Goal: Task Accomplishment & Management: Use online tool/utility

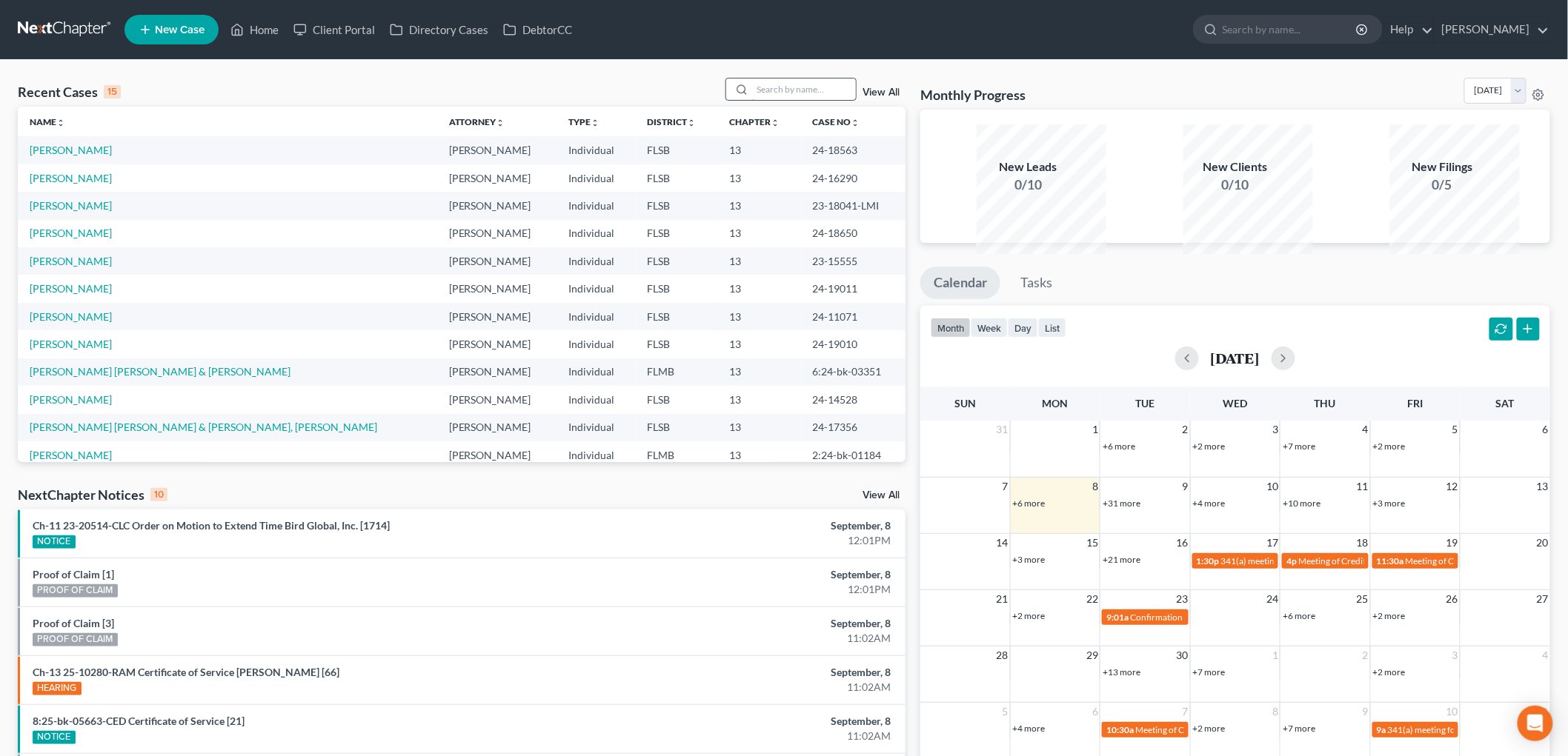
click at [772, 100] on input "search" at bounding box center [804, 89] width 104 height 22
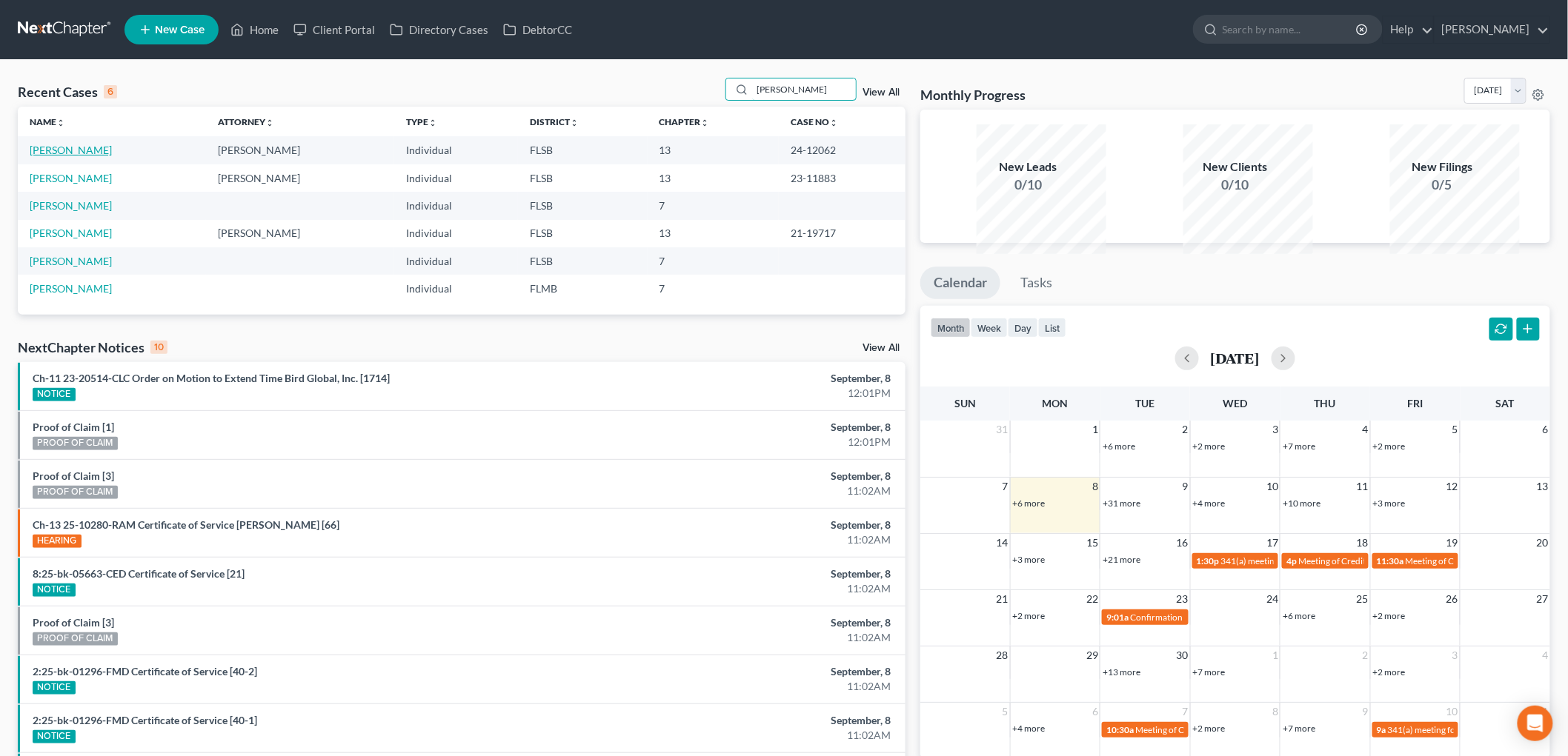
type input "[PERSON_NAME]"
click at [112, 157] on link "[PERSON_NAME]" at bounding box center [71, 150] width 82 height 13
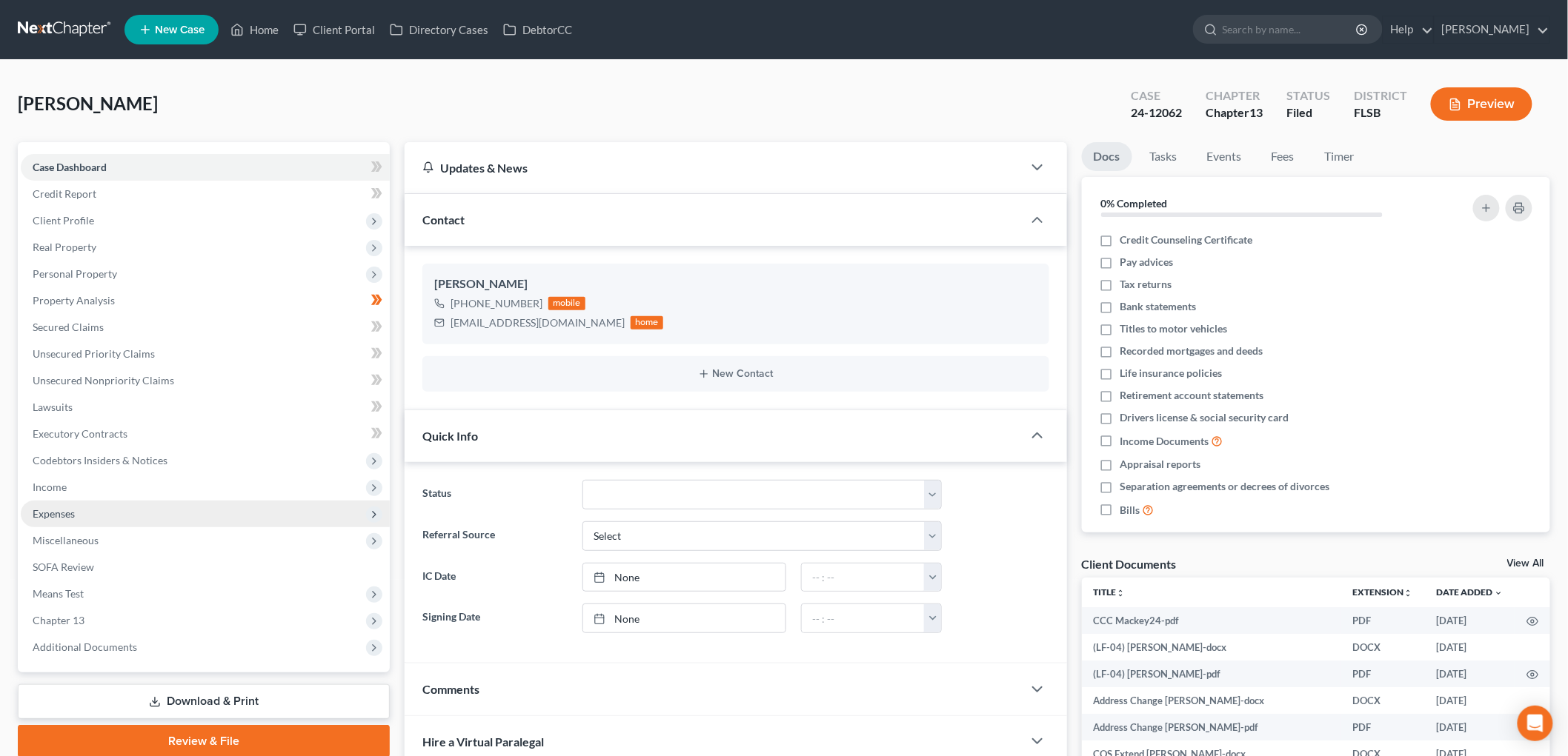
scroll to position [191, 0]
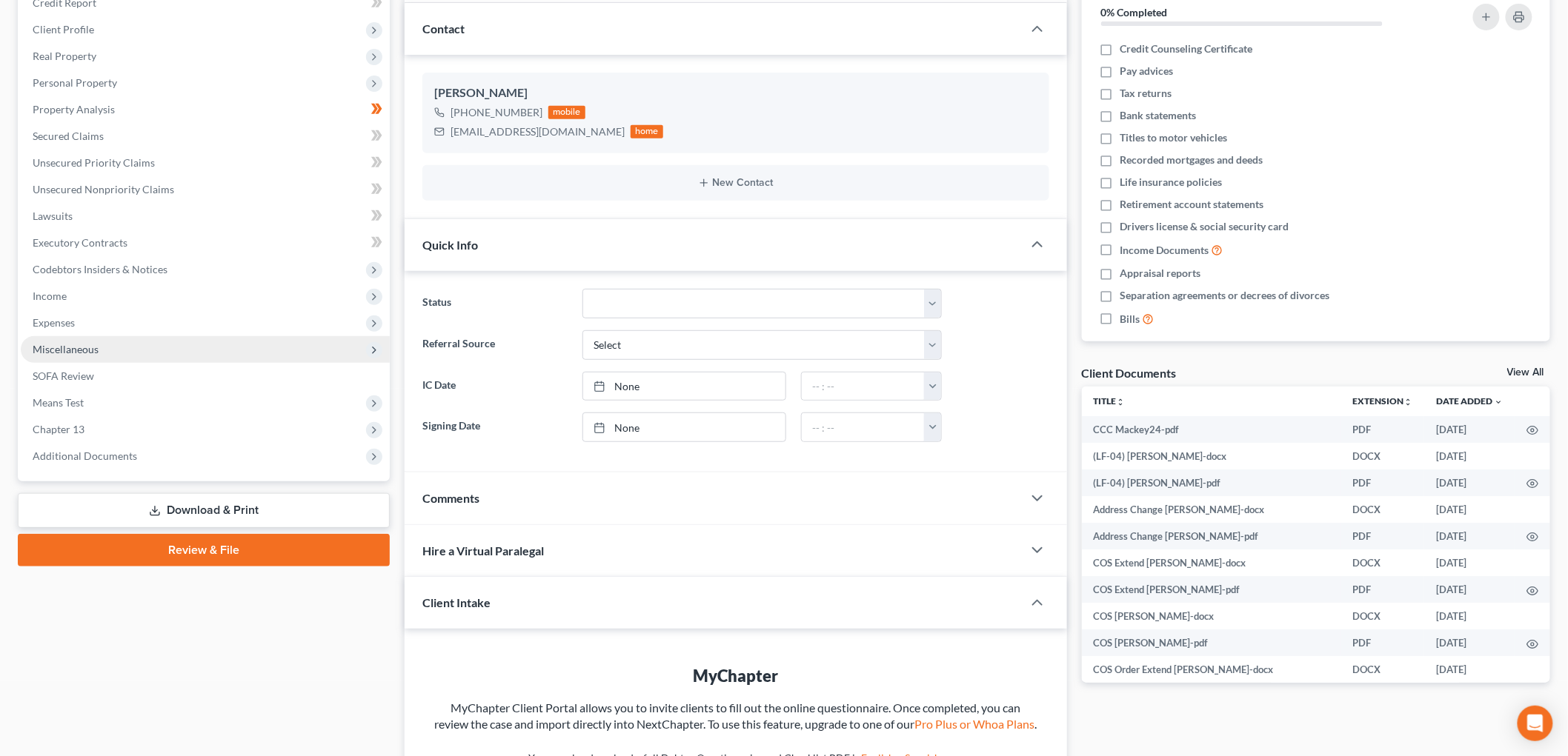
click at [129, 363] on span "Miscellaneous" at bounding box center [205, 349] width 369 height 26
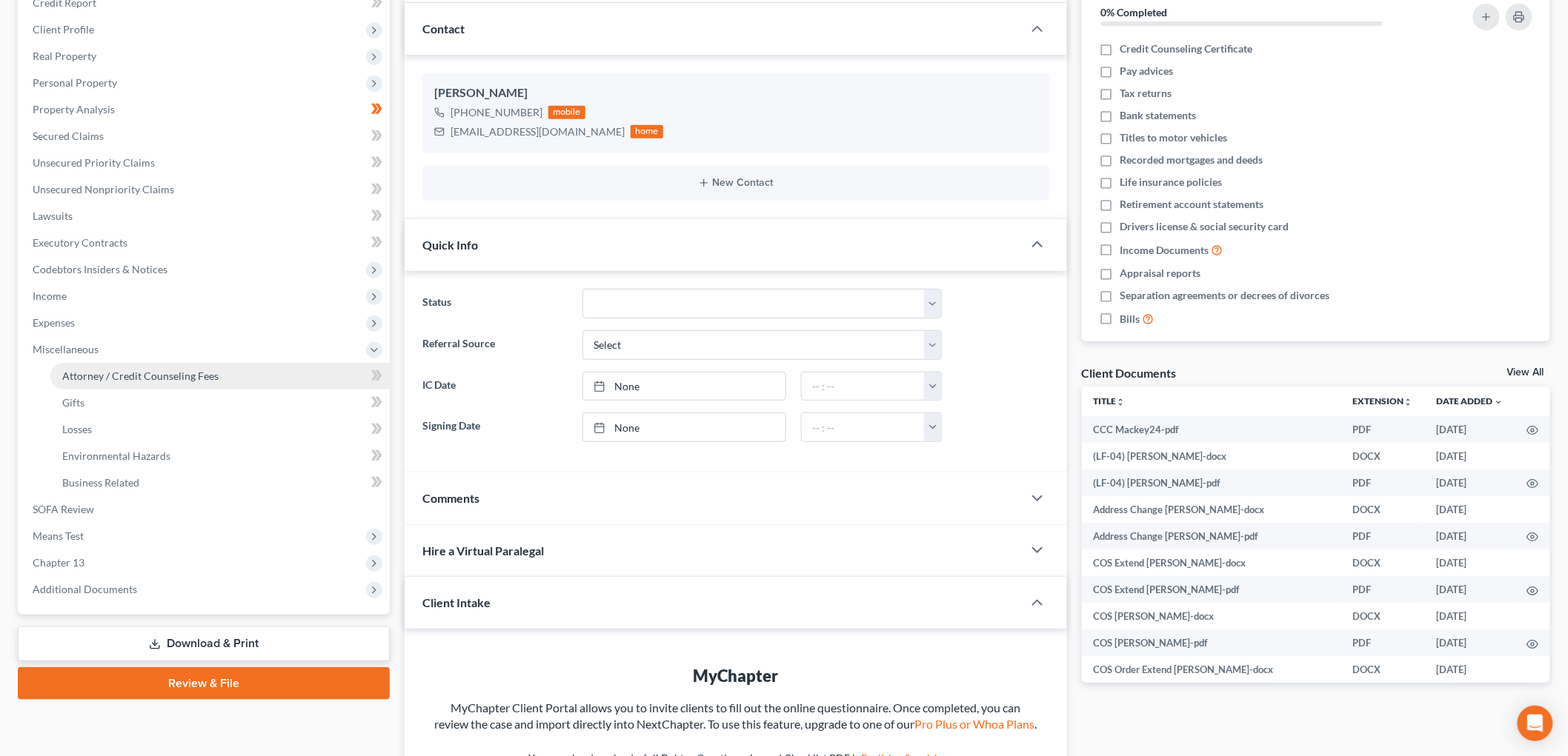
click at [218, 382] on span "Attorney / Credit Counseling Fees" at bounding box center [141, 376] width 157 height 13
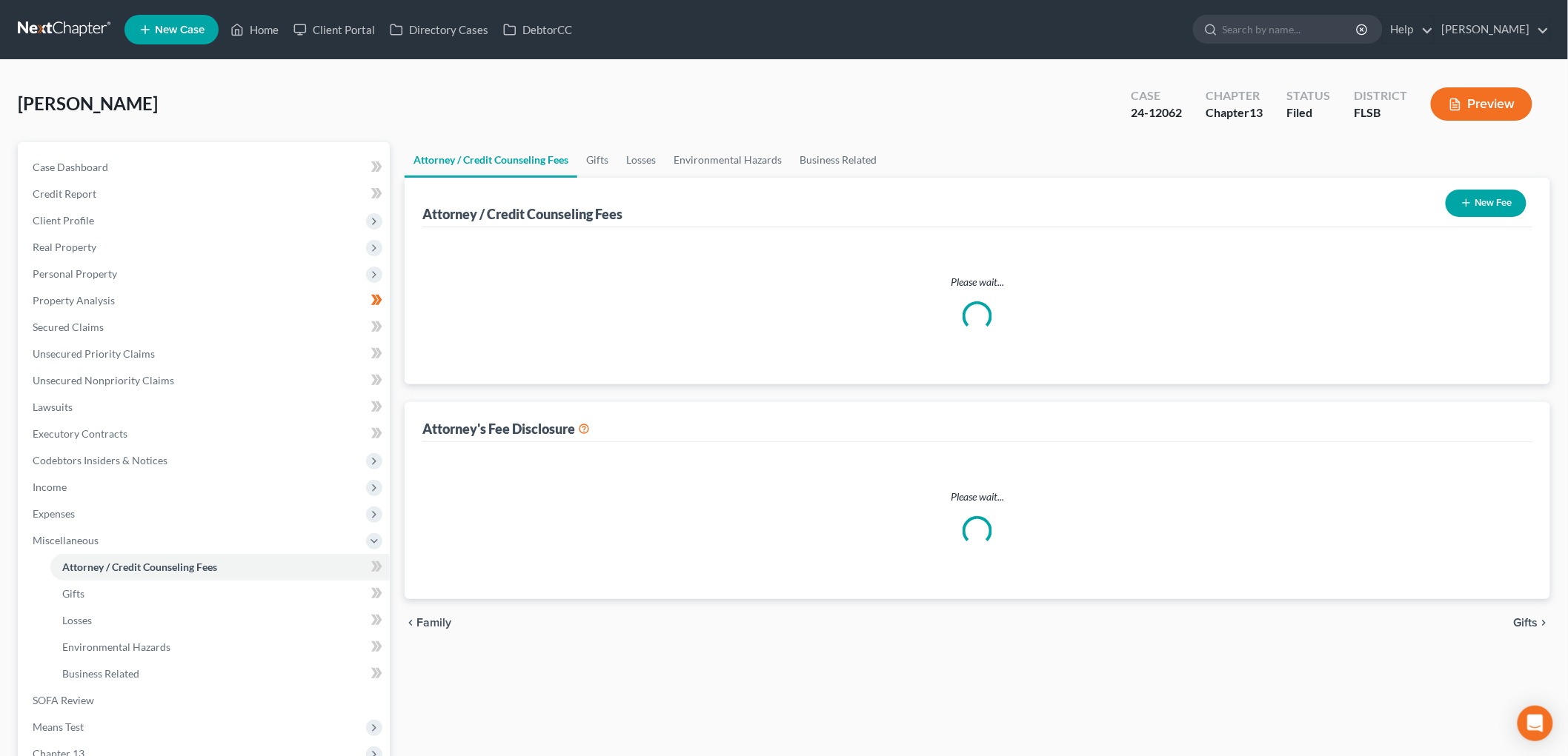
select select "1"
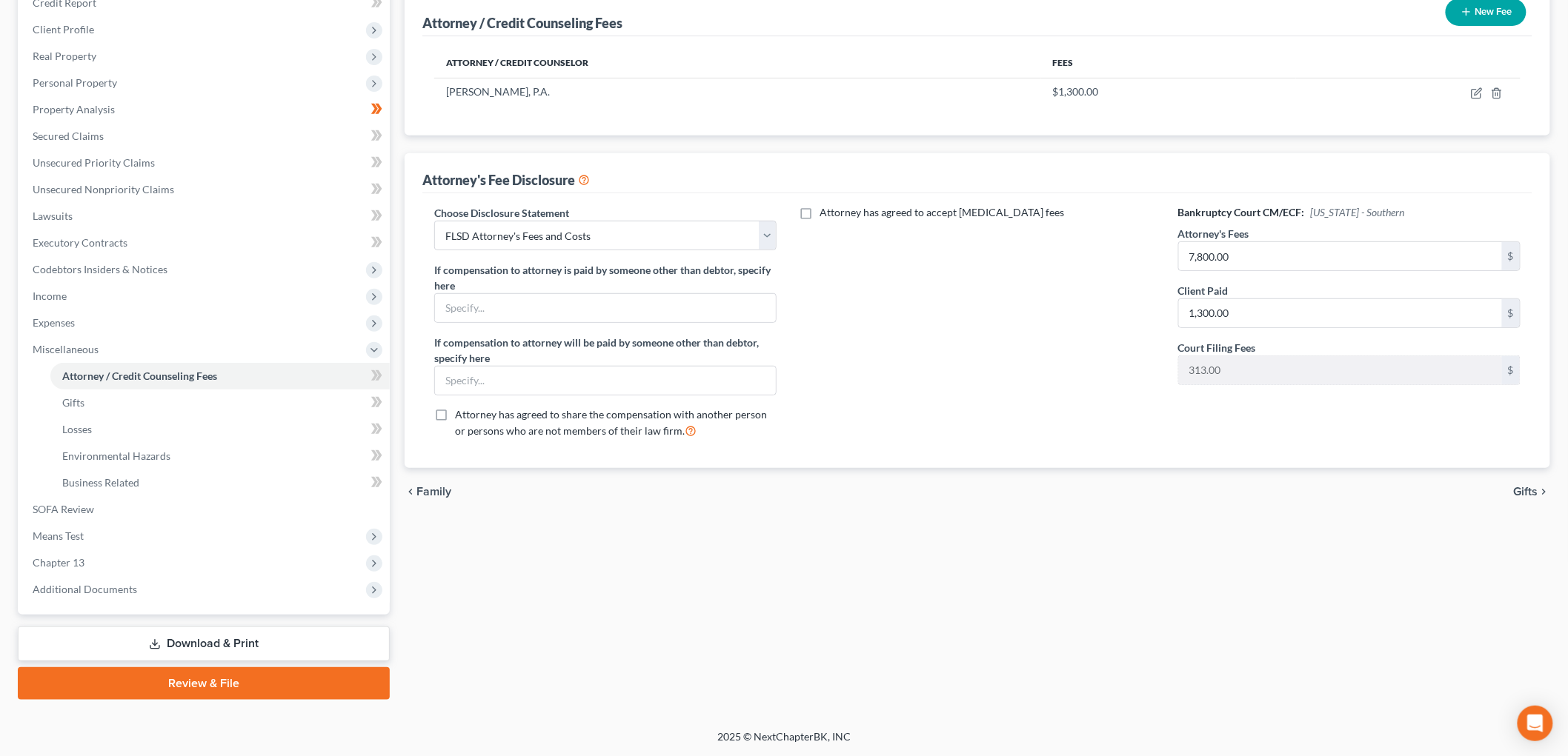
scroll to position [384, 0]
drag, startPoint x: 237, startPoint y: 652, endPoint x: 245, endPoint y: 644, distance: 11.3
click at [237, 652] on link "Download & Print" at bounding box center [204, 644] width 372 height 35
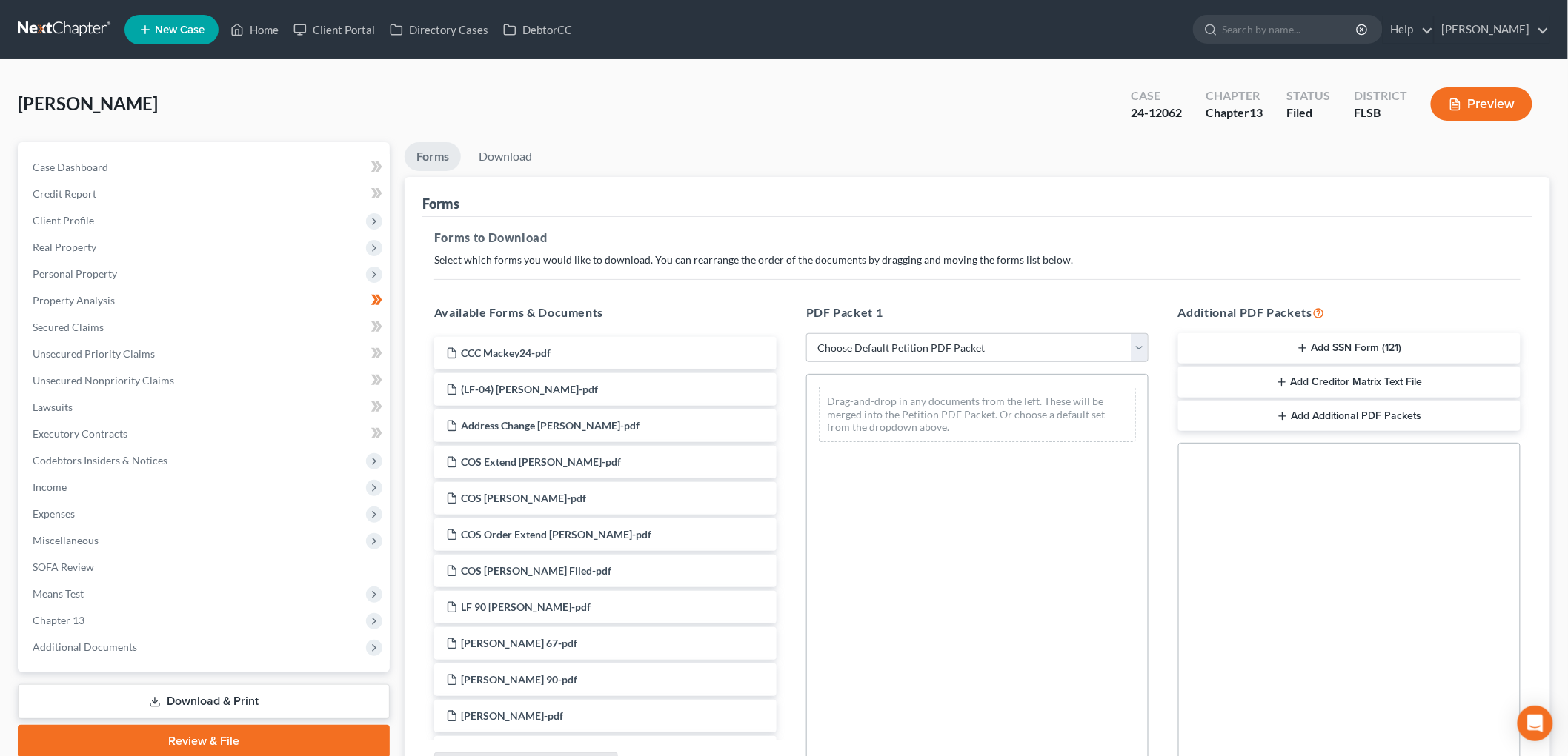
click at [924, 363] on select "Choose Default Petition PDF Packet Complete Bankruptcy Petition (all forms and …" at bounding box center [977, 348] width 343 height 29
select select "2"
click at [808, 363] on select "Choose Default Petition PDF Packet Complete Bankruptcy Petition (all forms and …" at bounding box center [977, 348] width 343 height 29
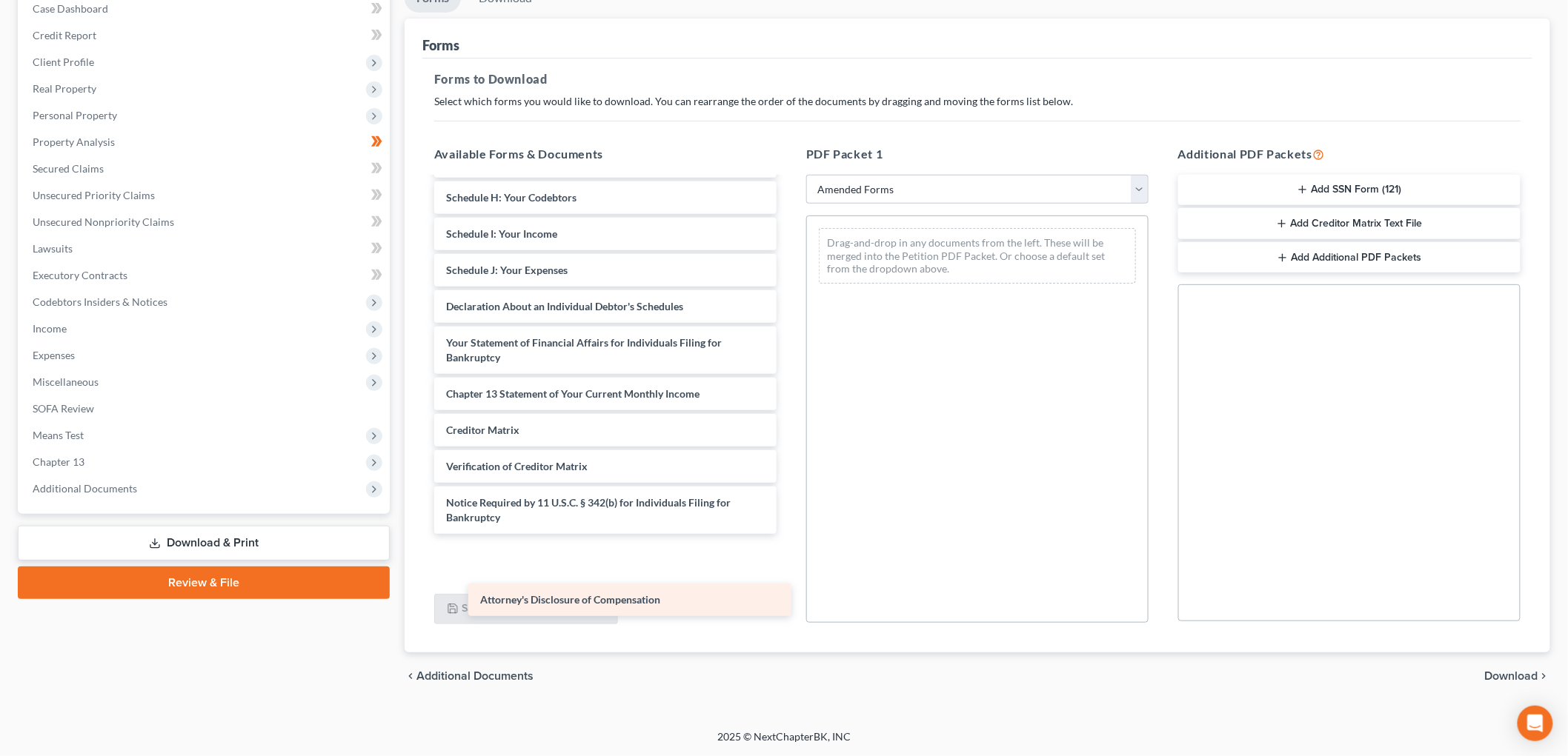
scroll to position [455, 0]
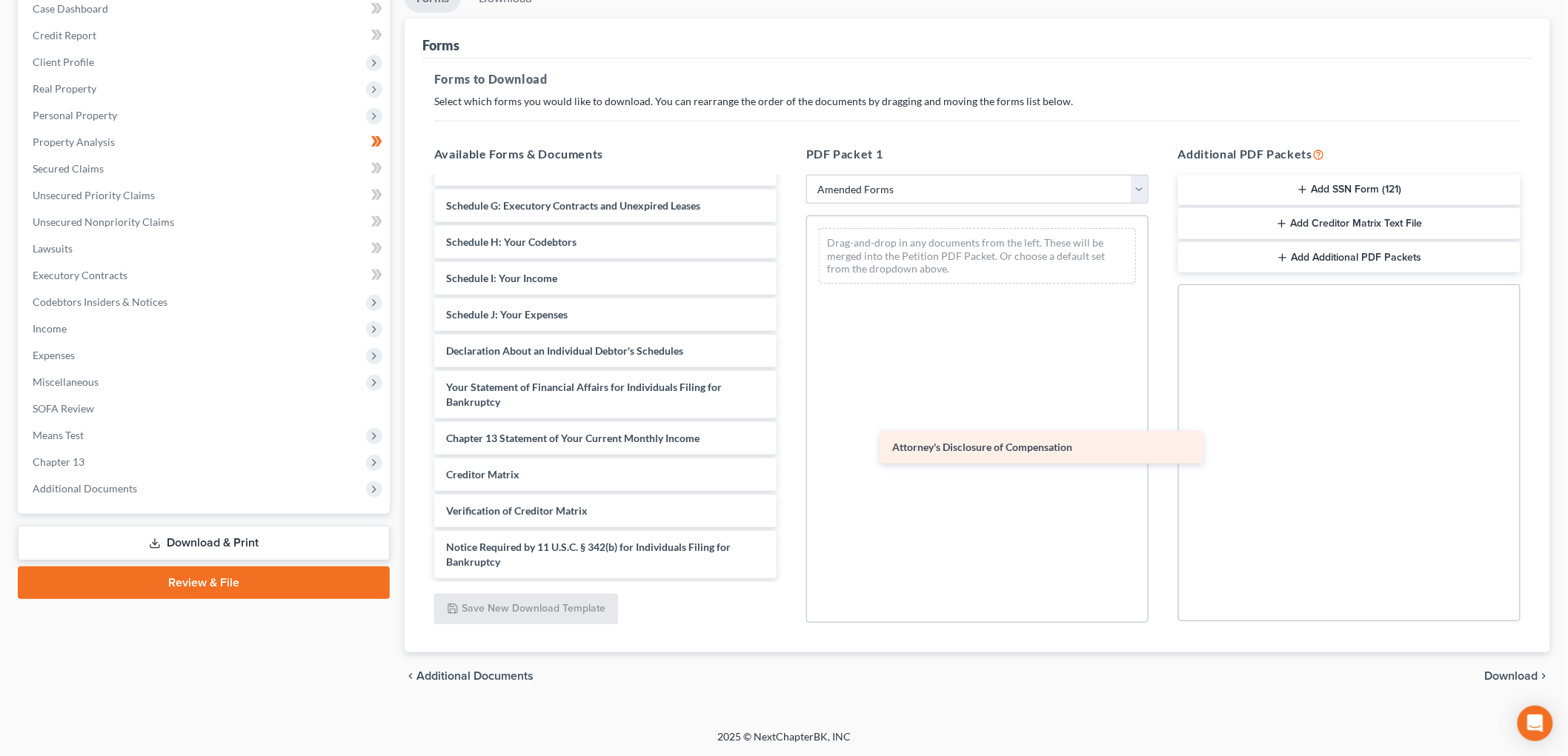
drag, startPoint x: 617, startPoint y: 598, endPoint x: 1031, endPoint y: 390, distance: 463.3
click at [788, 394] on div "Attorney's Disclosure of Compensation Voluntary Petition for Individuals Filing…" at bounding box center [605, 275] width 366 height 607
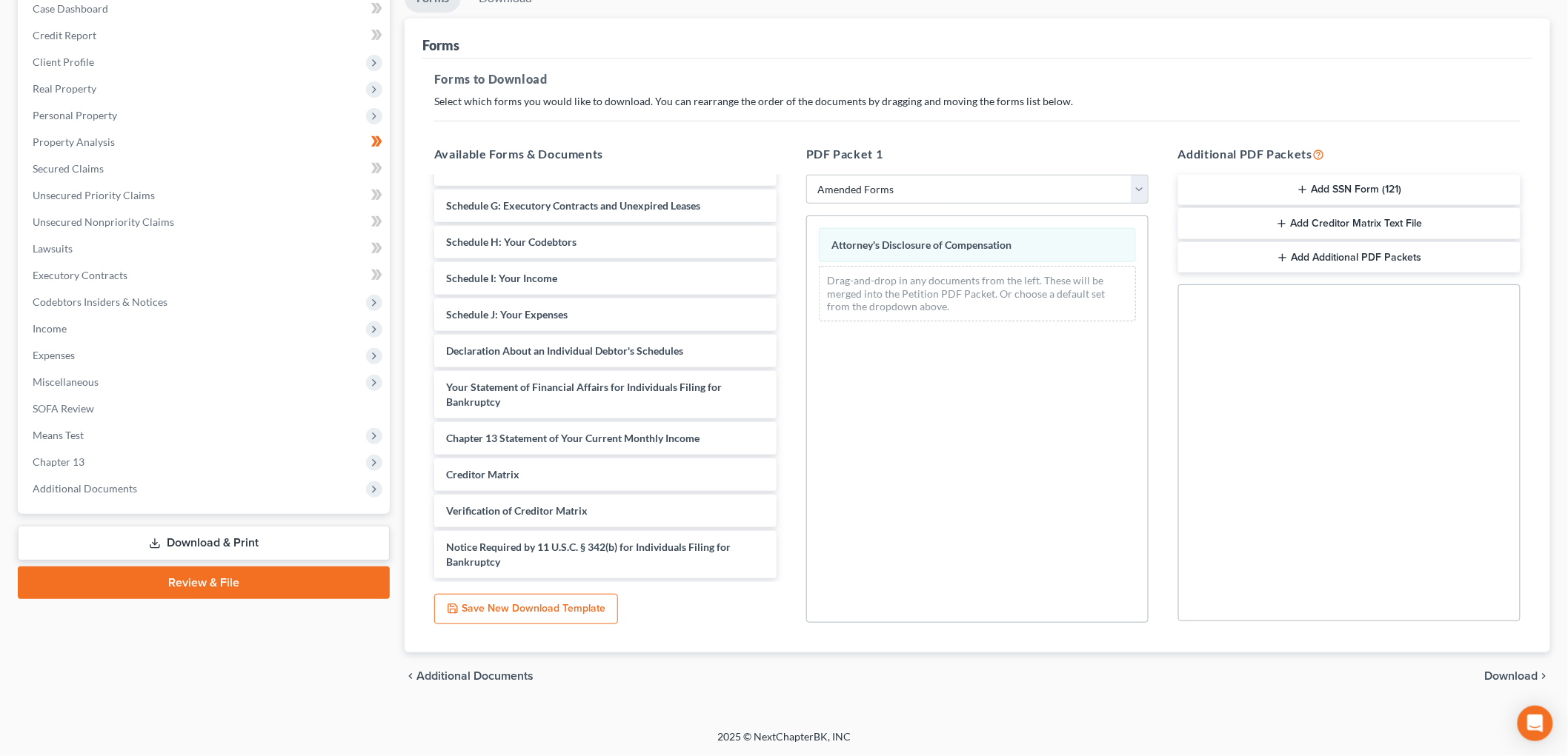
click at [1487, 671] on span "Download" at bounding box center [1511, 677] width 53 height 12
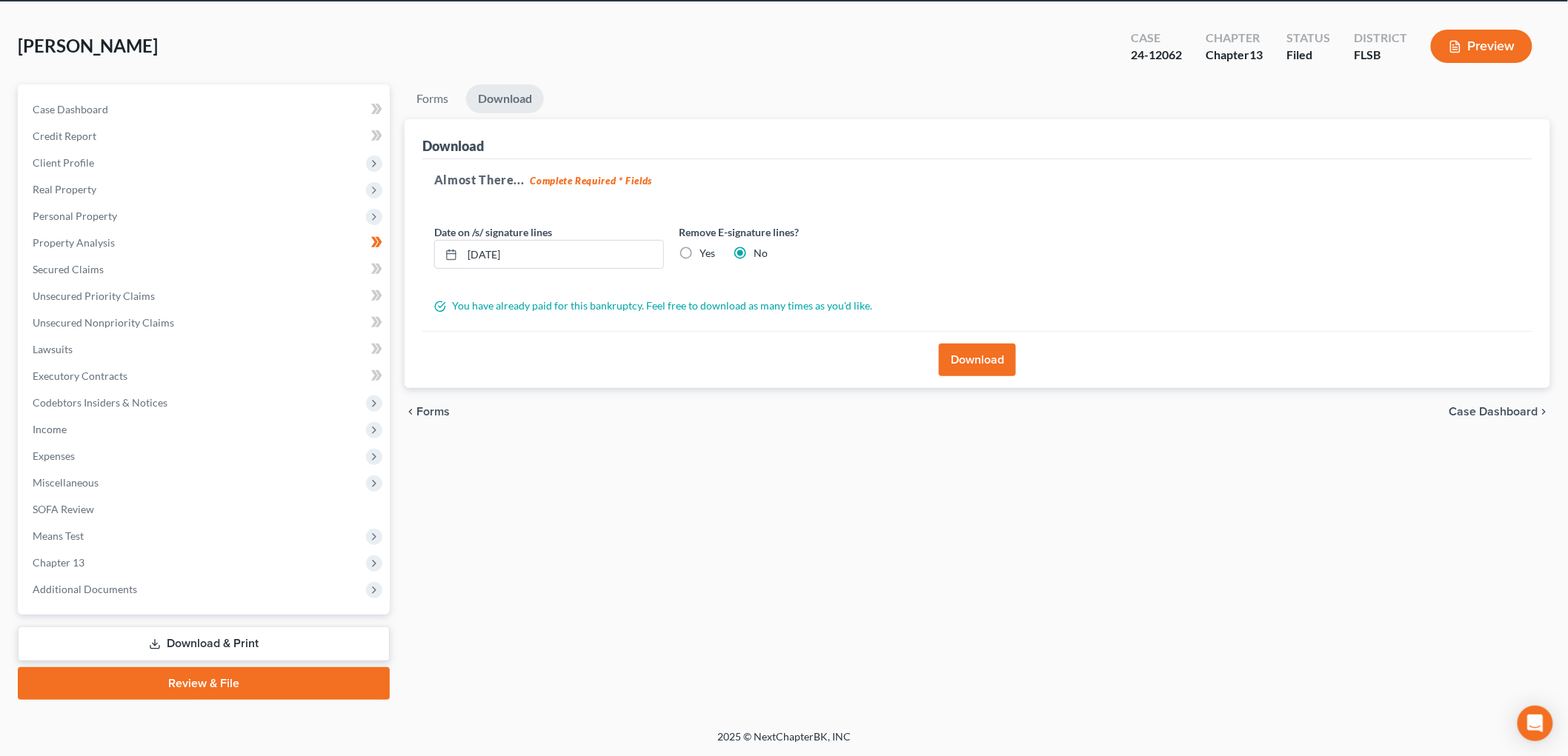
scroll to position [67, 0]
click at [995, 376] on button "Download" at bounding box center [977, 359] width 77 height 32
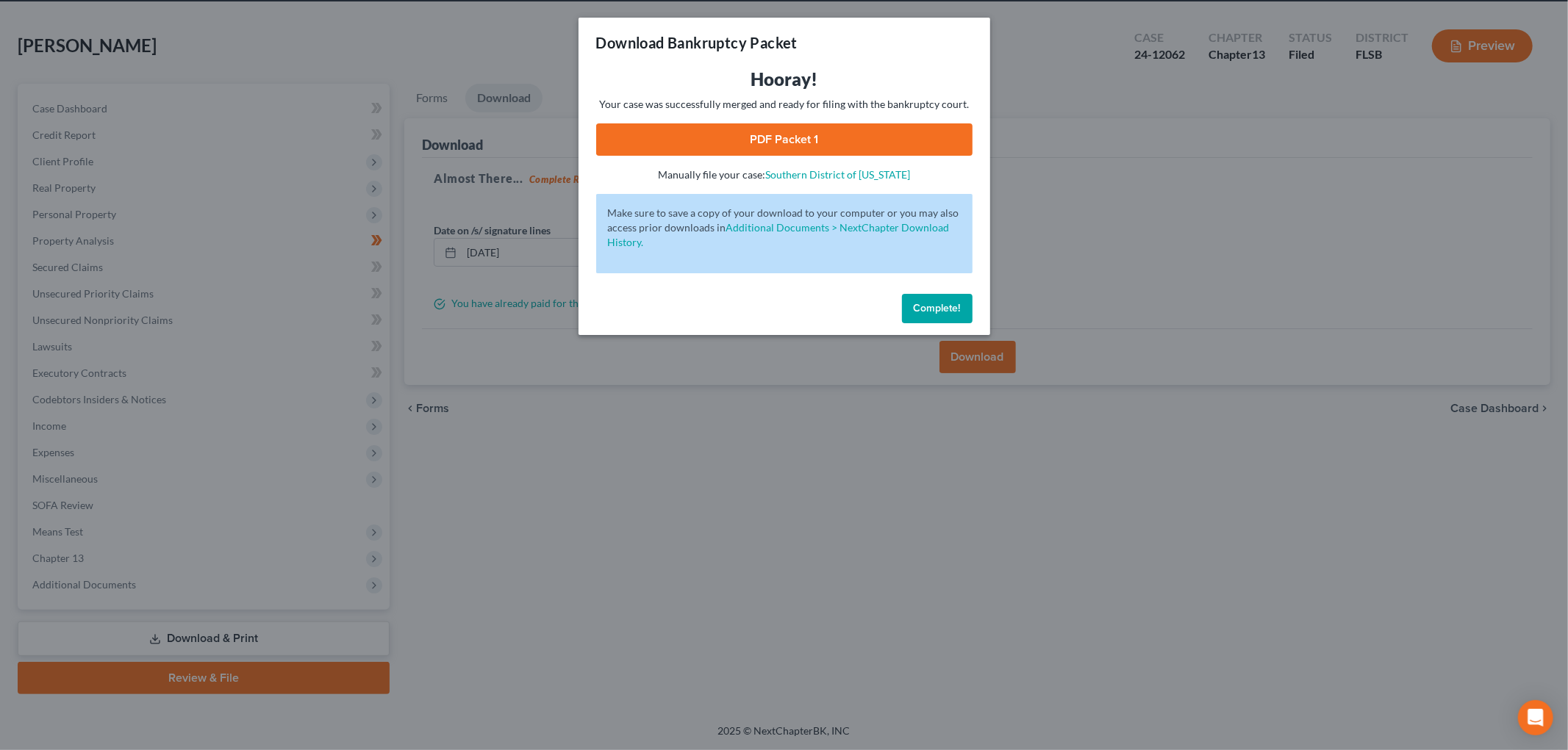
click at [902, 155] on link "PDF Packet 1" at bounding box center [784, 139] width 376 height 32
click at [961, 315] on span "Complete!" at bounding box center [937, 308] width 47 height 13
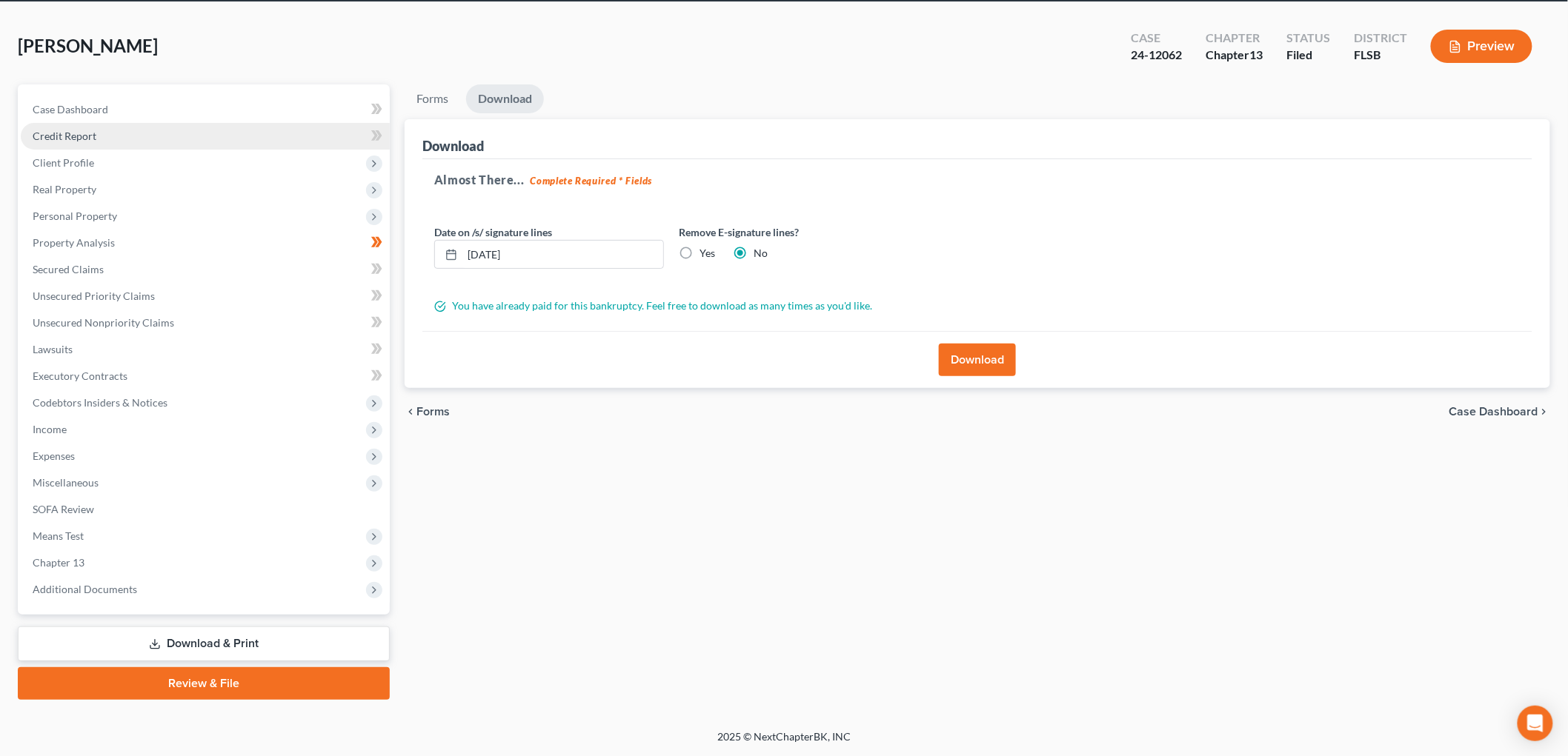
scroll to position [0, 0]
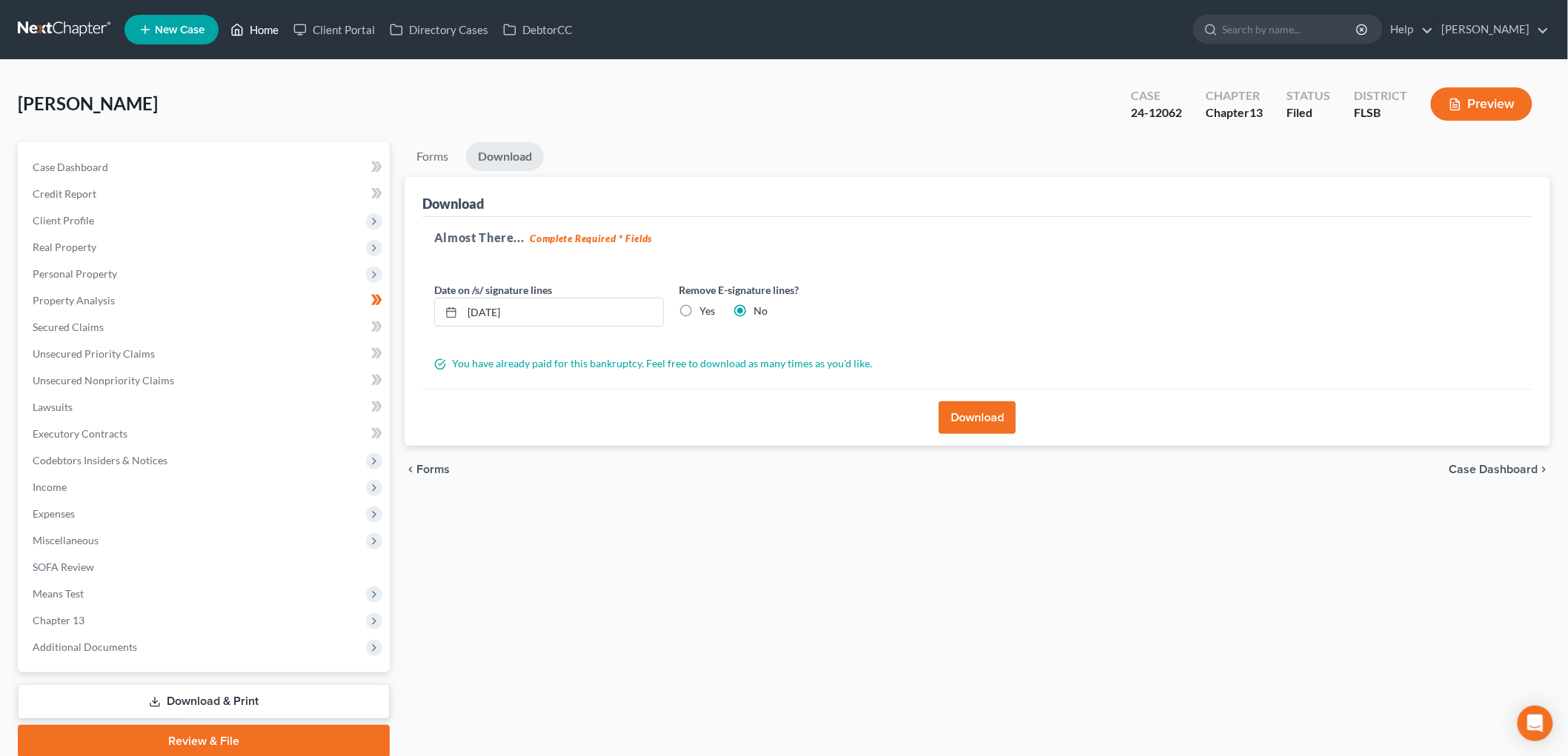
click at [286, 35] on link "Home" at bounding box center [255, 29] width 63 height 26
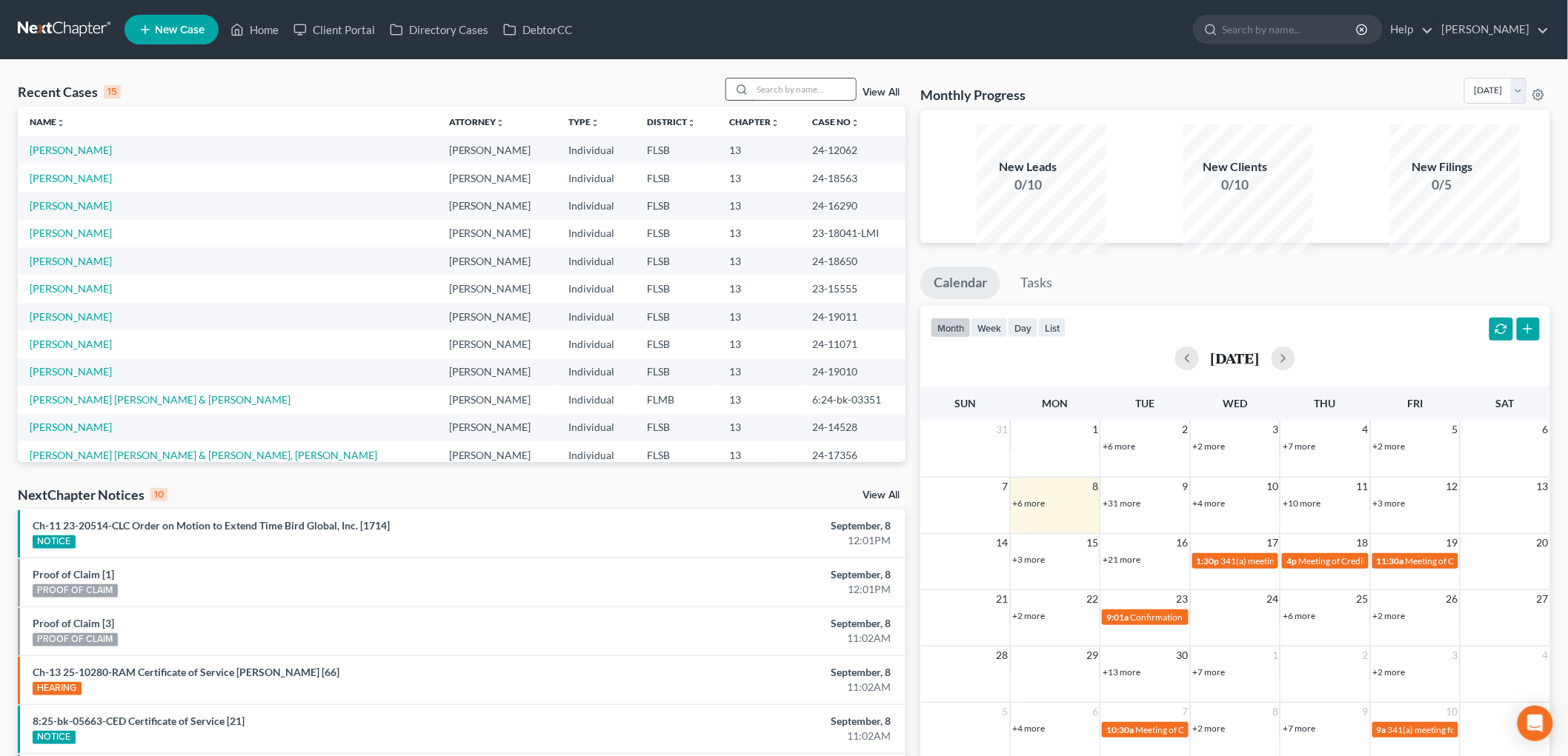
click at [752, 100] on input "search" at bounding box center [804, 89] width 104 height 22
type input "[PERSON_NAME]"
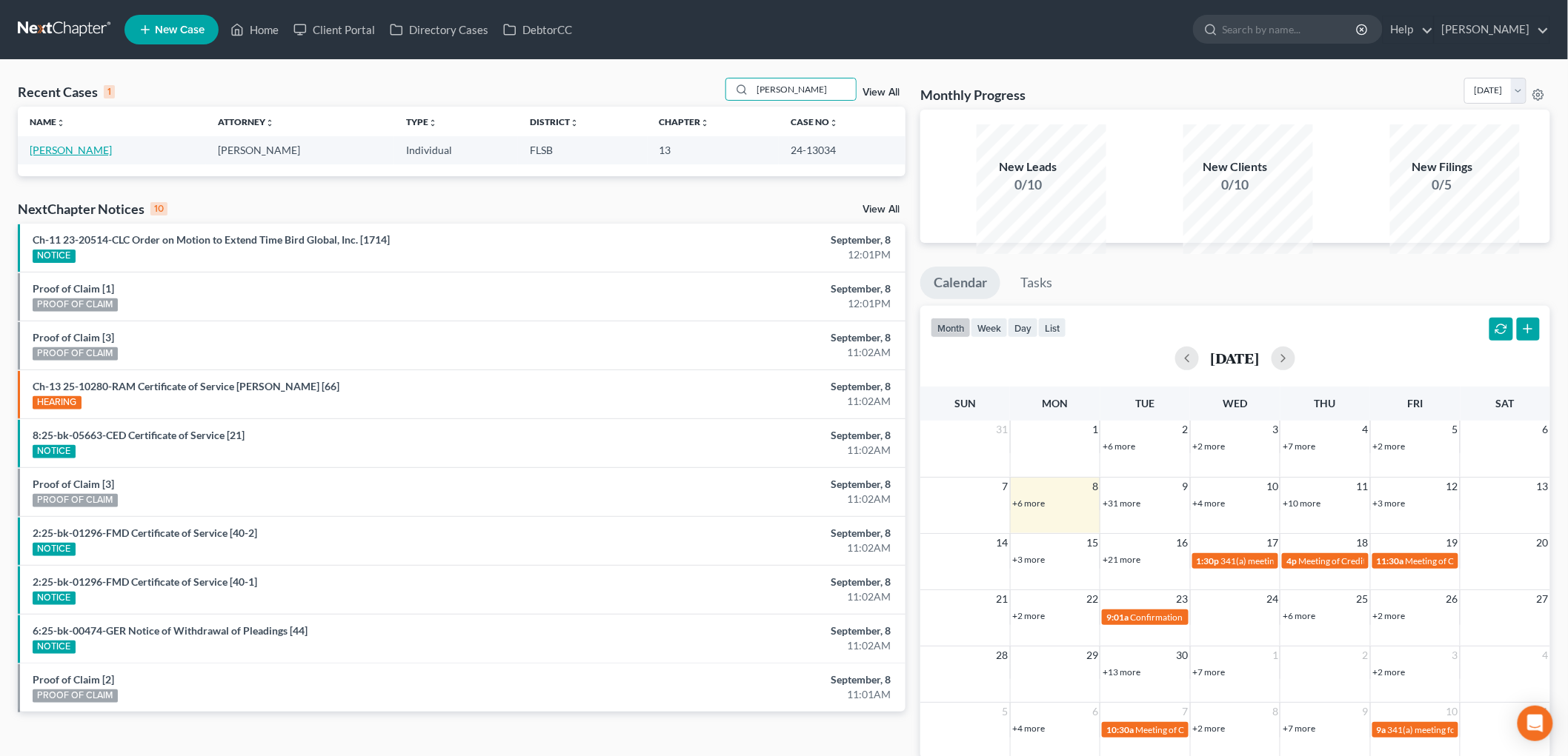
click at [84, 157] on link "[PERSON_NAME]" at bounding box center [71, 150] width 82 height 13
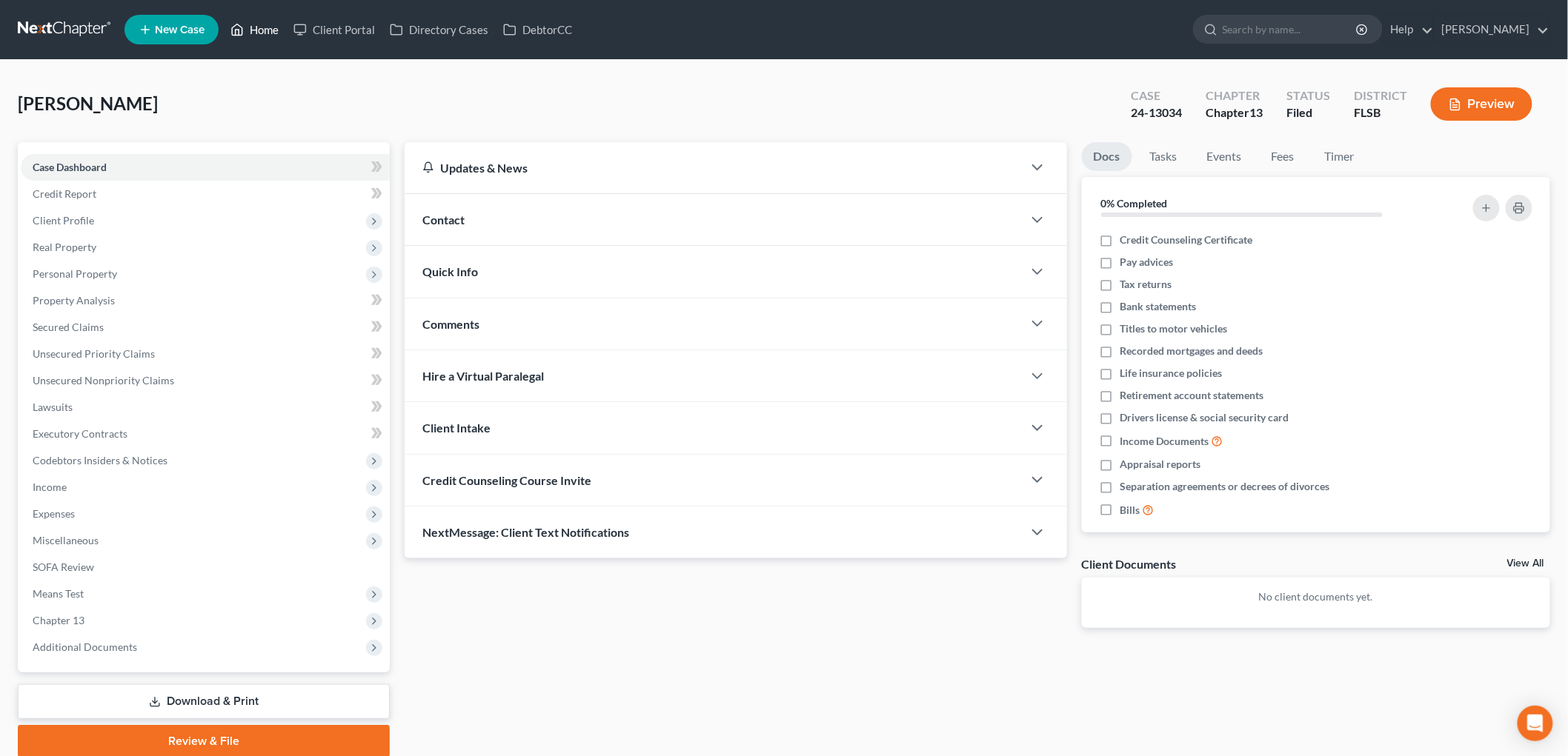
click at [286, 35] on link "Home" at bounding box center [255, 29] width 63 height 26
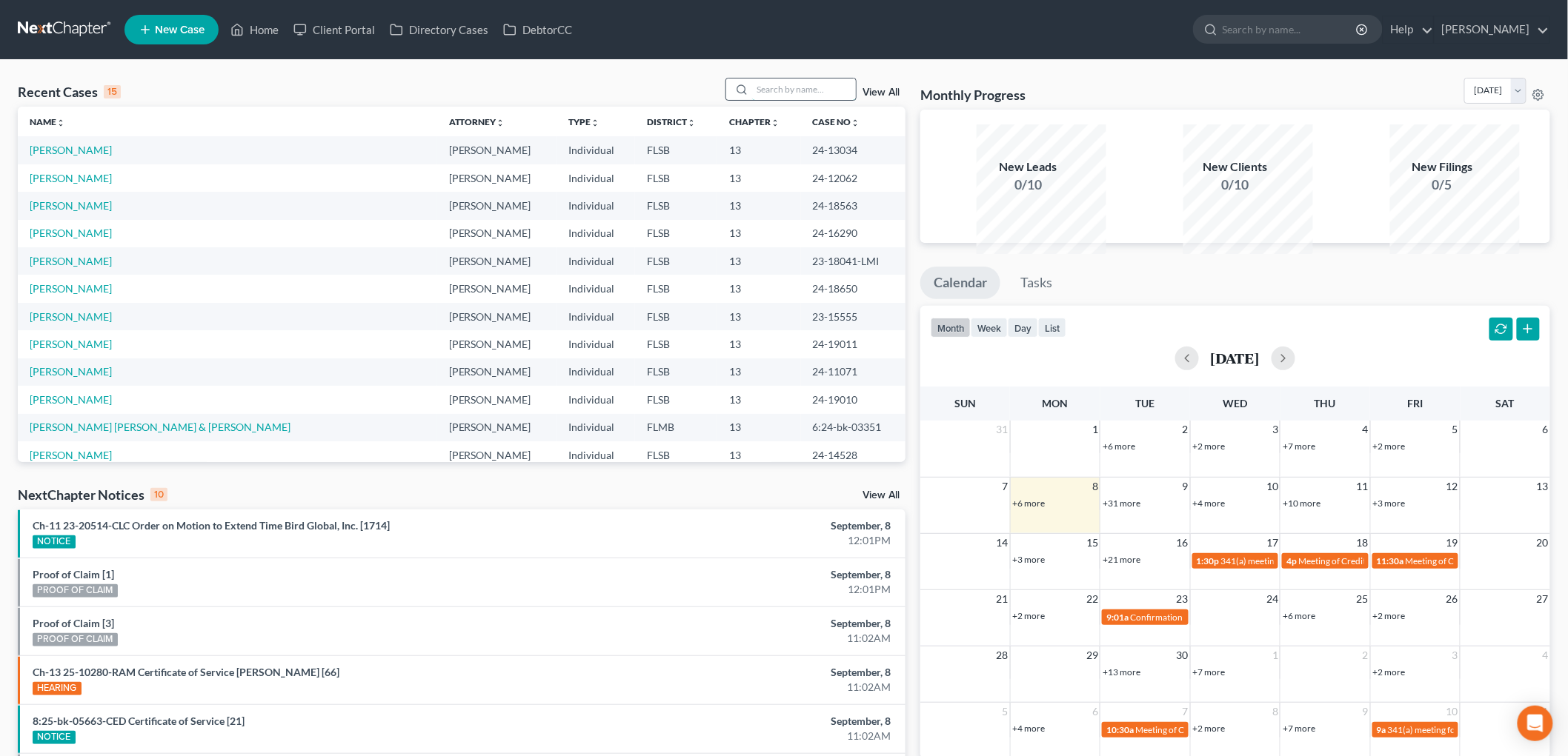
click at [769, 100] on input "search" at bounding box center [804, 89] width 104 height 22
type input "CARRO"
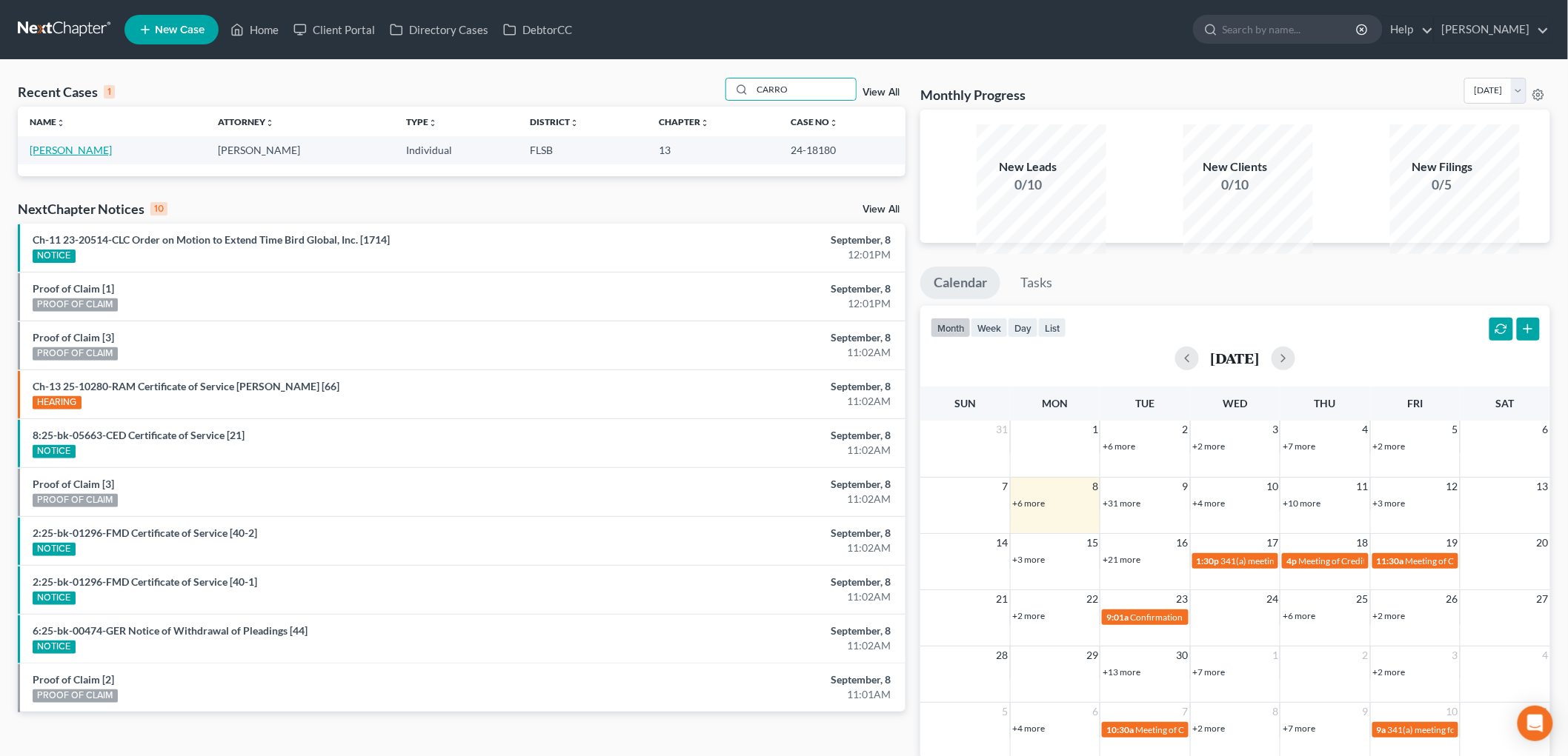
click at [101, 157] on link "[PERSON_NAME]" at bounding box center [71, 150] width 82 height 13
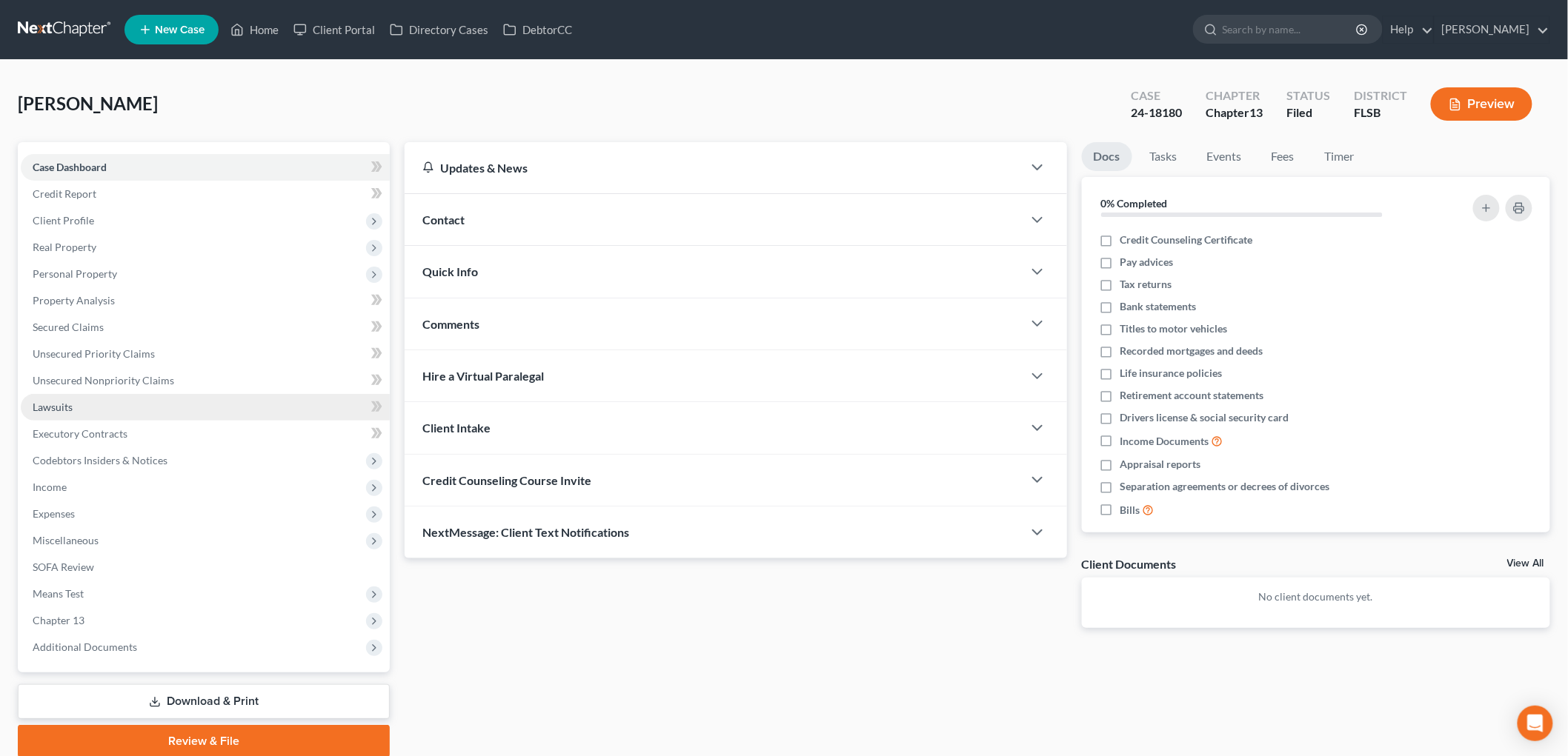
scroll to position [191, 0]
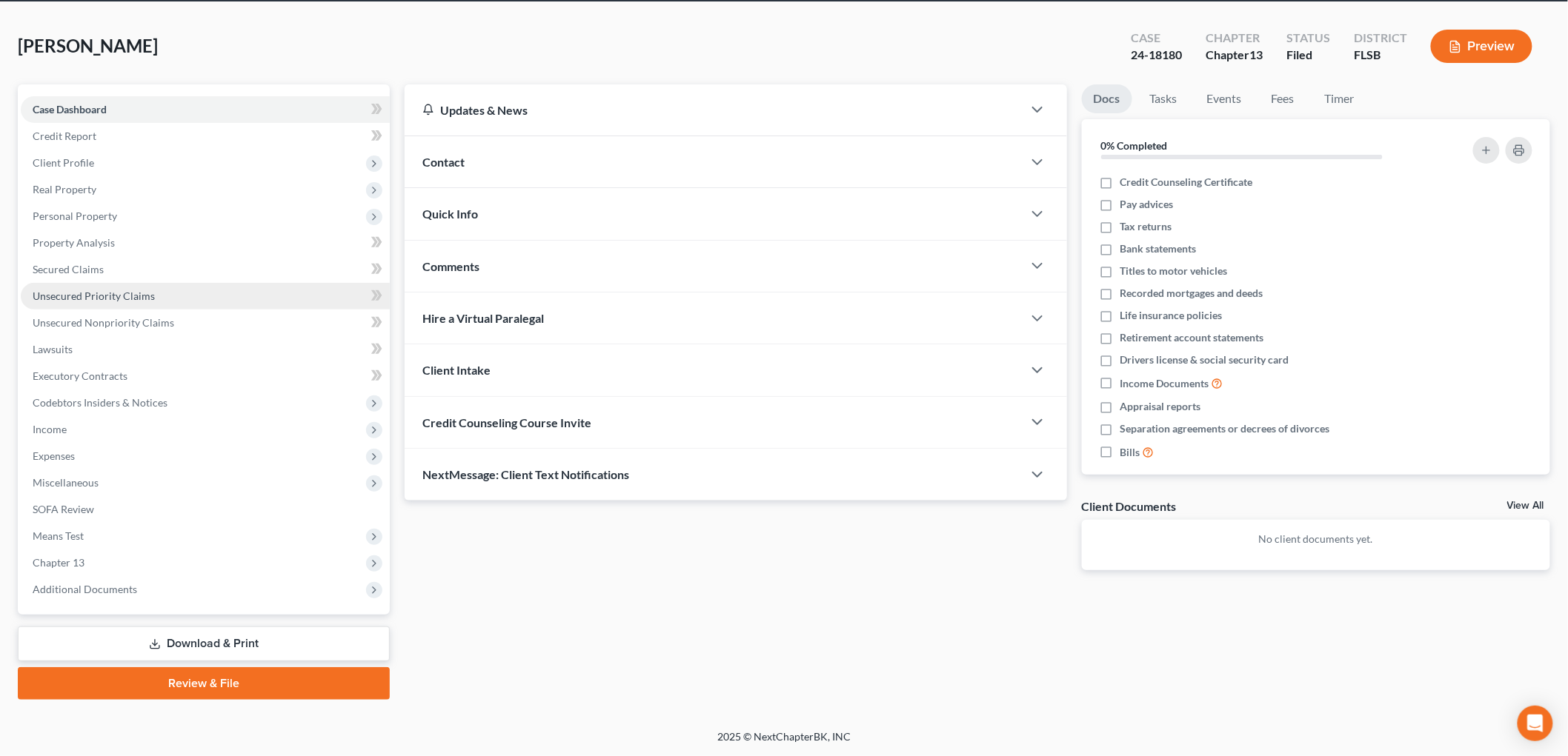
click at [121, 290] on span "Unsecured Priority Claims" at bounding box center [93, 296] width 122 height 13
